Goal: Task Accomplishment & Management: Manage account settings

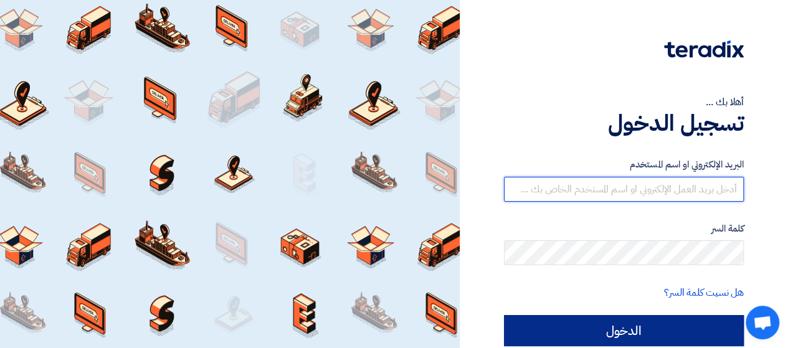
type input "[PERSON_NAME][EMAIL_ADDRESS][DOMAIN_NAME]"
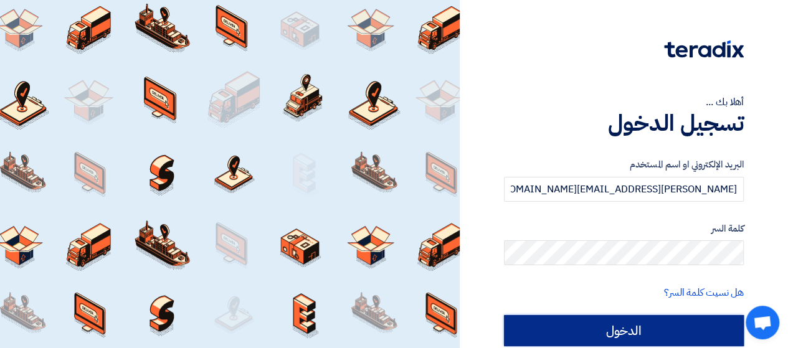
click at [557, 325] on input "الدخول" at bounding box center [624, 330] width 240 height 31
type input "Sign in"
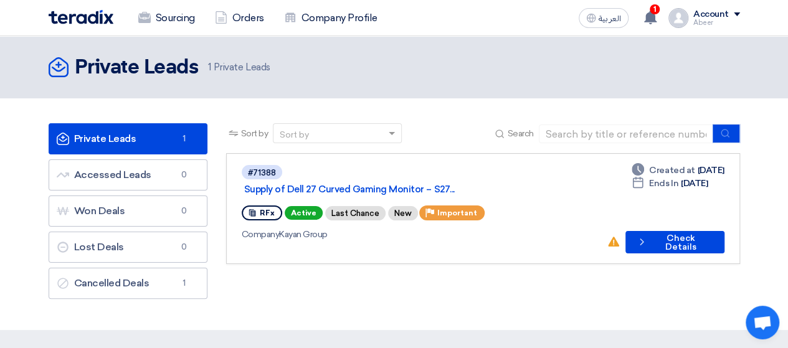
scroll to position [62, 0]
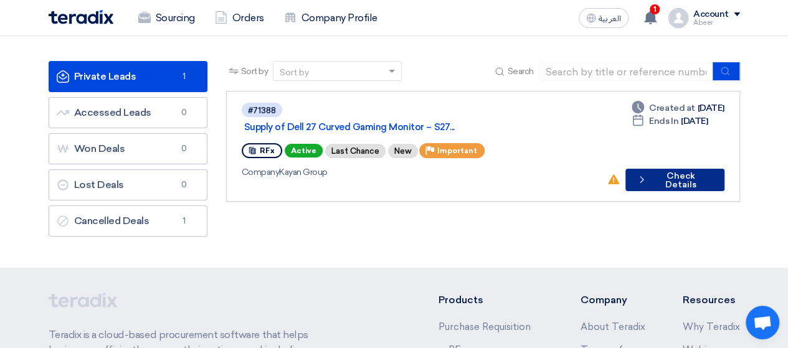
click at [673, 169] on button "Check details Check Details" at bounding box center [674, 180] width 98 height 22
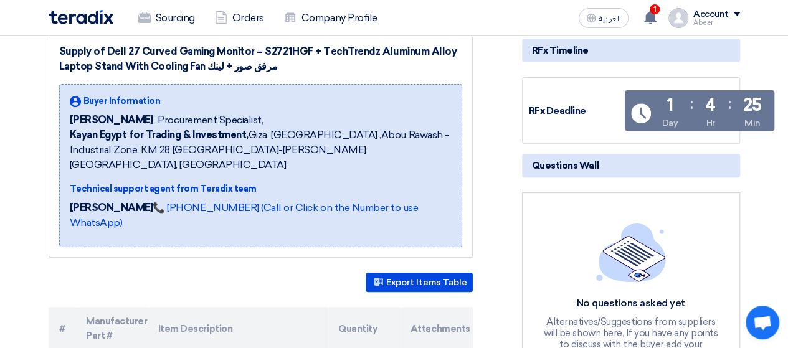
scroll to position [374, 0]
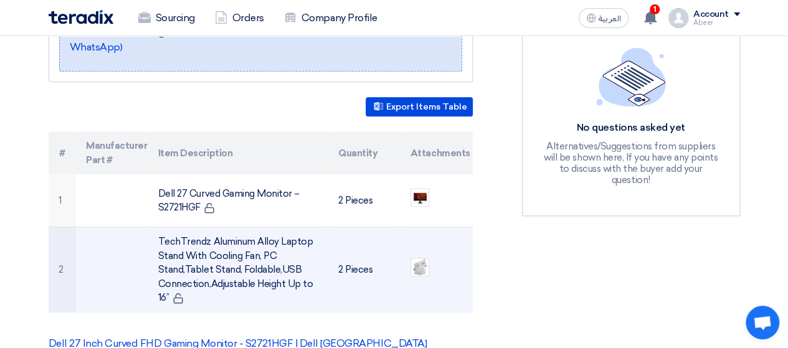
drag, startPoint x: 156, startPoint y: 226, endPoint x: 321, endPoint y: 278, distance: 173.6
click at [321, 278] on td "TechTrendz Aluminum Alloy Laptop Stand With Cooling Fan, PC Stand,Tablet Stand,…" at bounding box center [238, 269] width 180 height 85
copy td "TechTrendz Aluminum Alloy Laptop Stand With Cooling Fan, PC Stand,Tablet Stand,…"
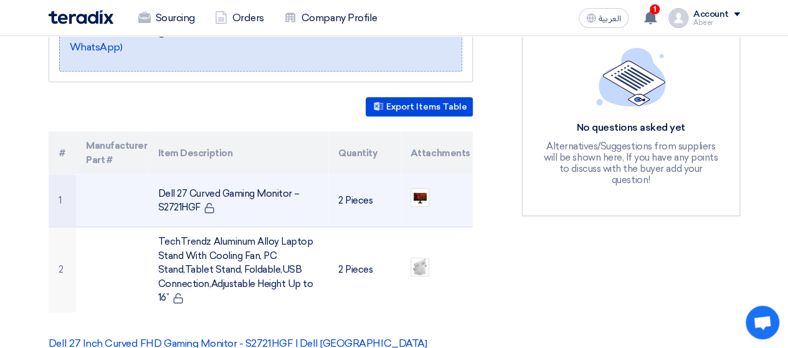
drag, startPoint x: 151, startPoint y: 171, endPoint x: 285, endPoint y: 186, distance: 134.7
click at [296, 194] on td "Dell 27 Curved Gaming Monitor – S2721HGF" at bounding box center [238, 200] width 180 height 53
copy td "Dell 27 Curved Gaming Monitor – S2721HGF"
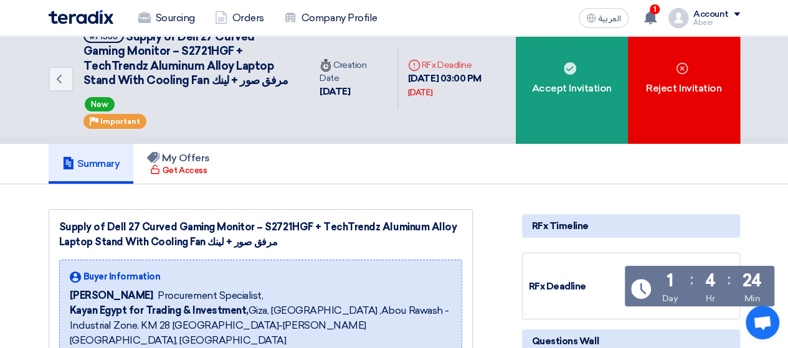
scroll to position [0, 0]
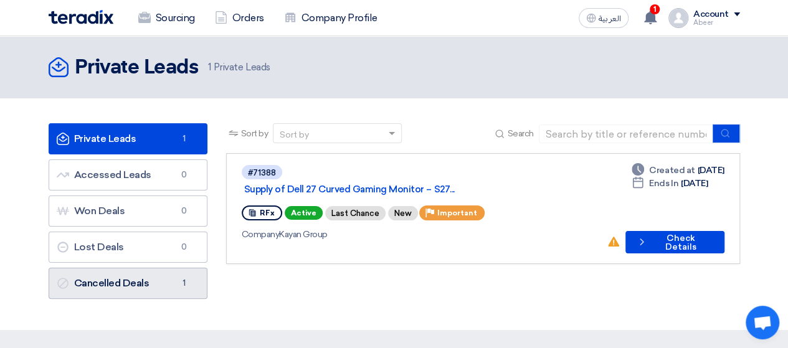
click at [138, 278] on link "Cancelled Deals Cancelled Deals 1" at bounding box center [128, 283] width 159 height 31
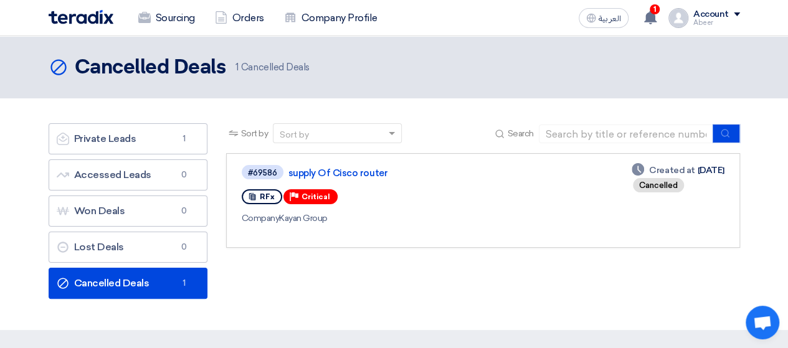
click at [431, 205] on div "RFx Priority Critical" at bounding box center [422, 197] width 361 height 20
click at [357, 173] on link "supply Of Cisco router" at bounding box center [443, 173] width 311 height 11
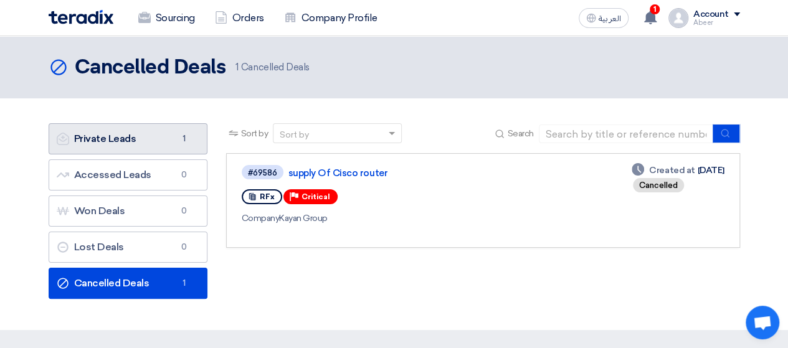
click at [145, 144] on link "Private Leads Private Leads 1" at bounding box center [128, 138] width 159 height 31
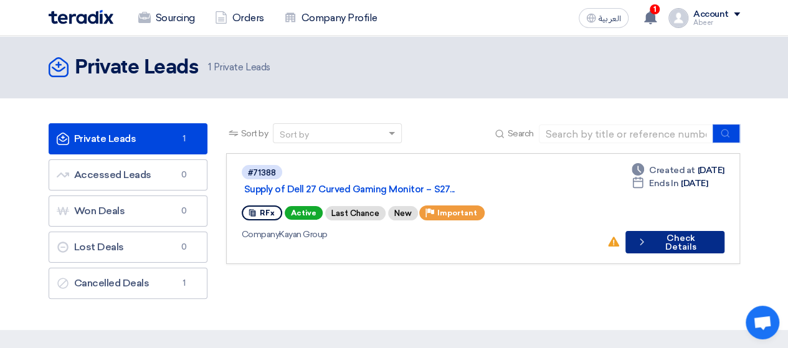
click at [658, 231] on button "Check details Check Details" at bounding box center [674, 242] width 98 height 22
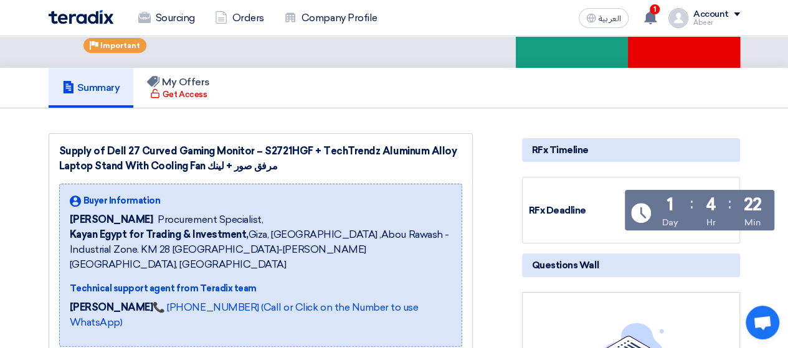
scroll to position [125, 0]
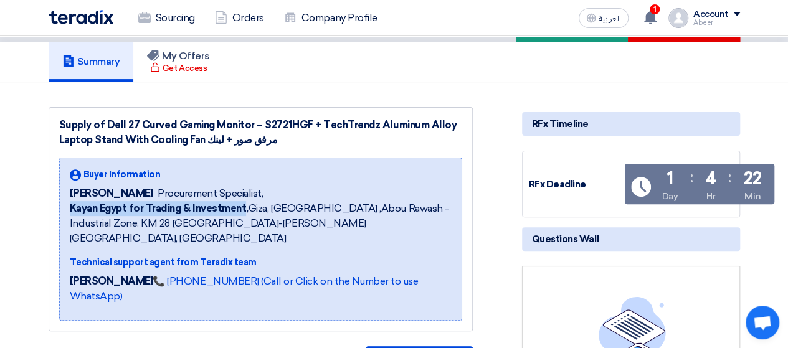
drag, startPoint x: 67, startPoint y: 223, endPoint x: 240, endPoint y: 222, distance: 173.2
click at [240, 222] on div "Buyer Information [PERSON_NAME] Procurement Specialist, Kayan Egypt for Trading…" at bounding box center [260, 239] width 403 height 163
copy b "Kayan Egypt for Trading & Investment"
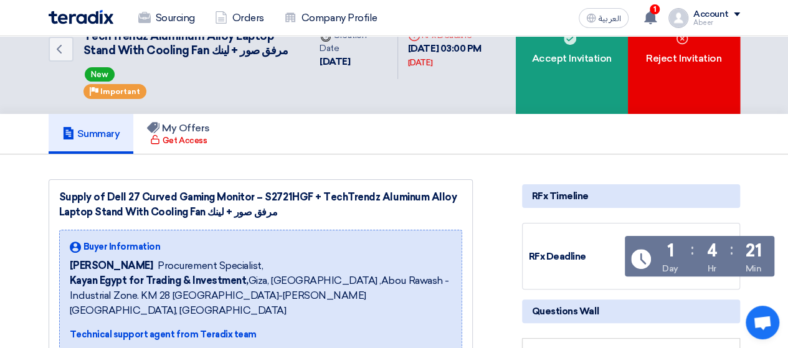
scroll to position [0, 0]
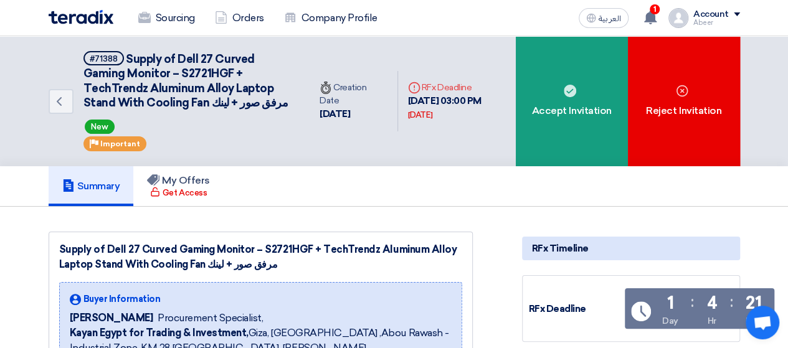
click at [731, 11] on div "Account" at bounding box center [716, 14] width 47 height 11
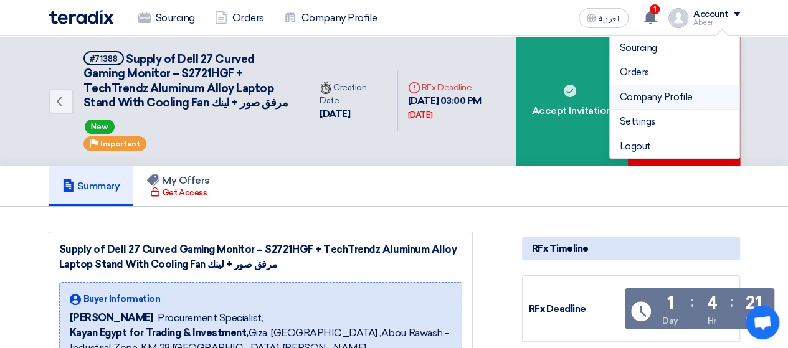
click at [689, 97] on link "Company Profile" at bounding box center [675, 97] width 110 height 14
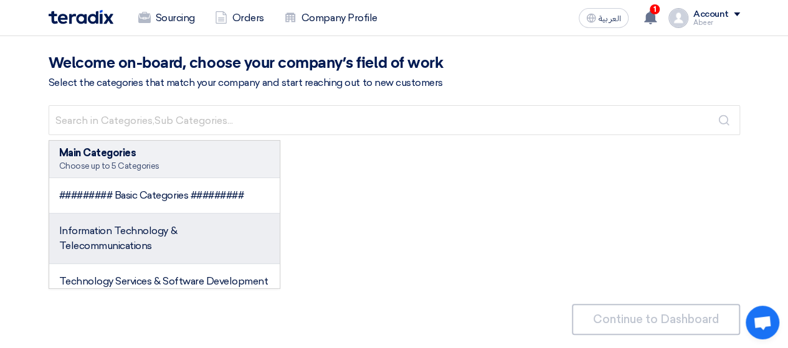
click at [182, 232] on li "Information Technology & Telecommunications" at bounding box center [164, 239] width 231 height 50
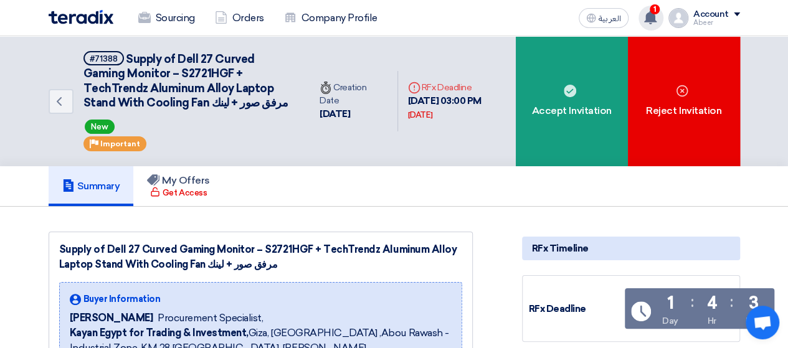
click at [650, 21] on use at bounding box center [650, 18] width 12 height 14
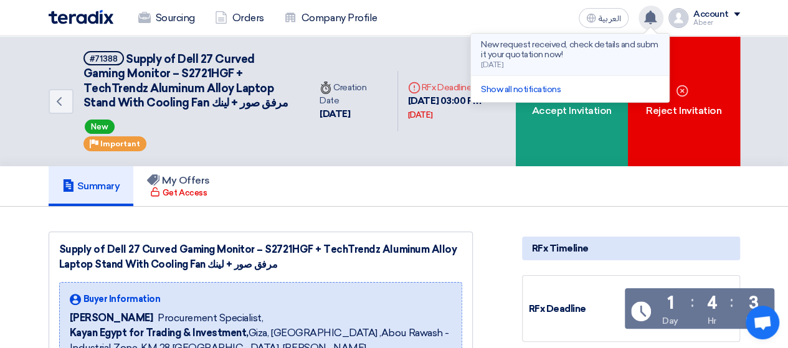
click at [592, 47] on p "New request received, check details and submit your quotation now!" at bounding box center [570, 50] width 178 height 20
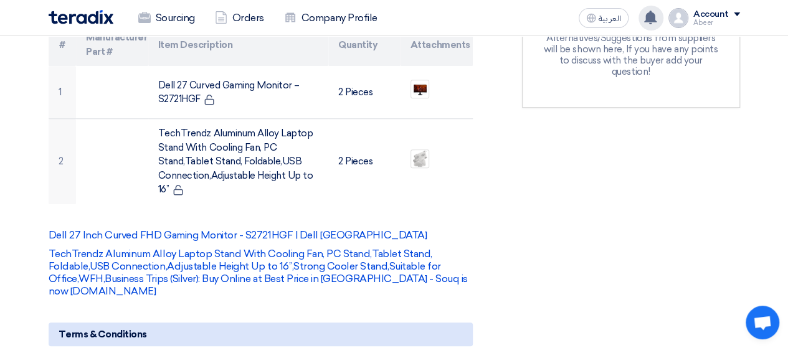
scroll to position [498, 0]
